Goal: Find contact information: Find contact information

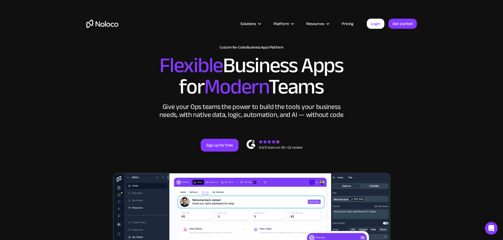
click at [347, 22] on link "Pricing" at bounding box center [347, 23] width 25 height 7
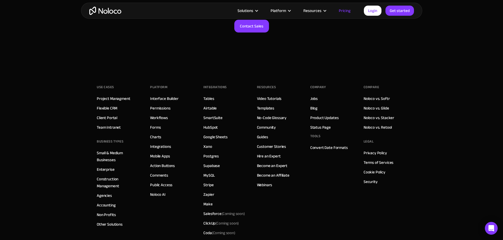
scroll to position [2610, 0]
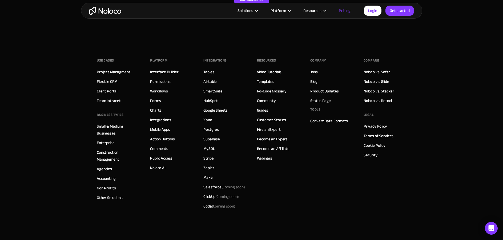
click at [282, 138] on link "Become an Expert" at bounding box center [272, 139] width 31 height 7
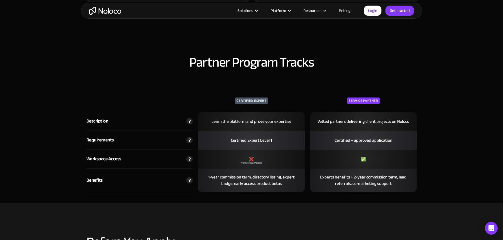
scroll to position [799, 0]
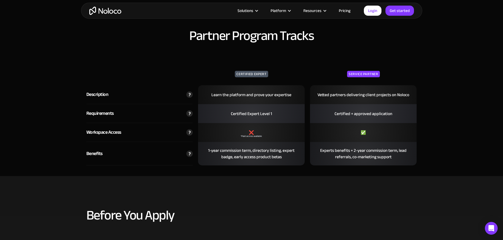
click at [189, 133] on img at bounding box center [189, 132] width 6 height 6
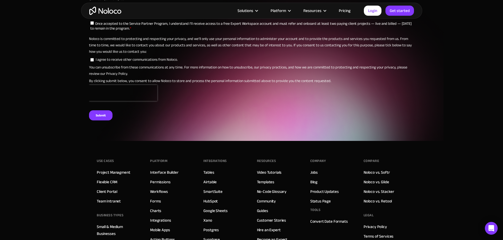
scroll to position [2077, 0]
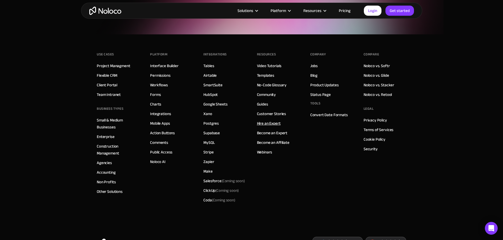
click at [273, 123] on link "Hire an Expert" at bounding box center [269, 123] width 24 height 7
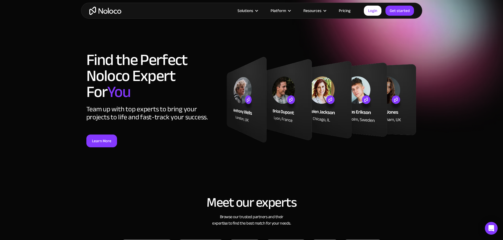
scroll to position [133, 0]
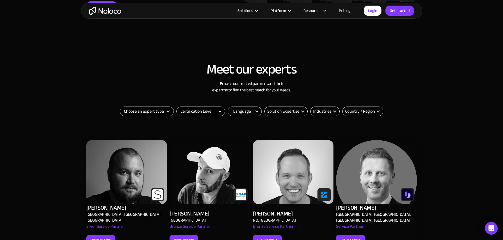
click at [154, 111] on select "Choose an expert type Agency Freelancer" at bounding box center [146, 111] width 53 height 9
select select "Agency"
click at [120, 107] on select "Choose an expert type Agency Freelancer" at bounding box center [146, 111] width 53 height 9
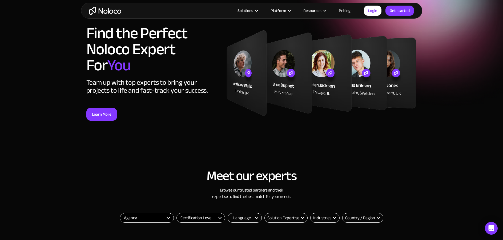
scroll to position [0, 0]
